Goal: Go to known website: Go to known website

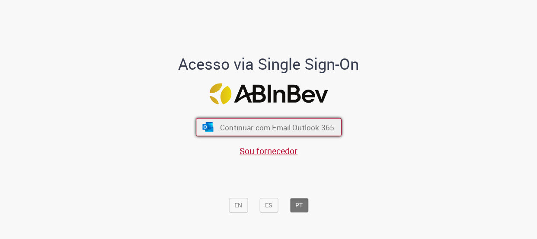
click at [261, 125] on span "Continuar com Email Outlook 365" at bounding box center [277, 127] width 114 height 10
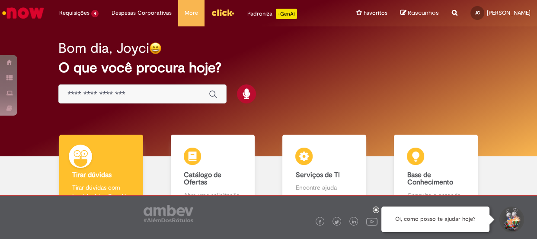
click at [227, 11] on img "Menu Cabeçalho" at bounding box center [222, 12] width 23 height 13
click at [453, 51] on div "Bom dia, Joyci" at bounding box center [268, 48] width 420 height 15
